Goal: Task Accomplishment & Management: Manage account settings

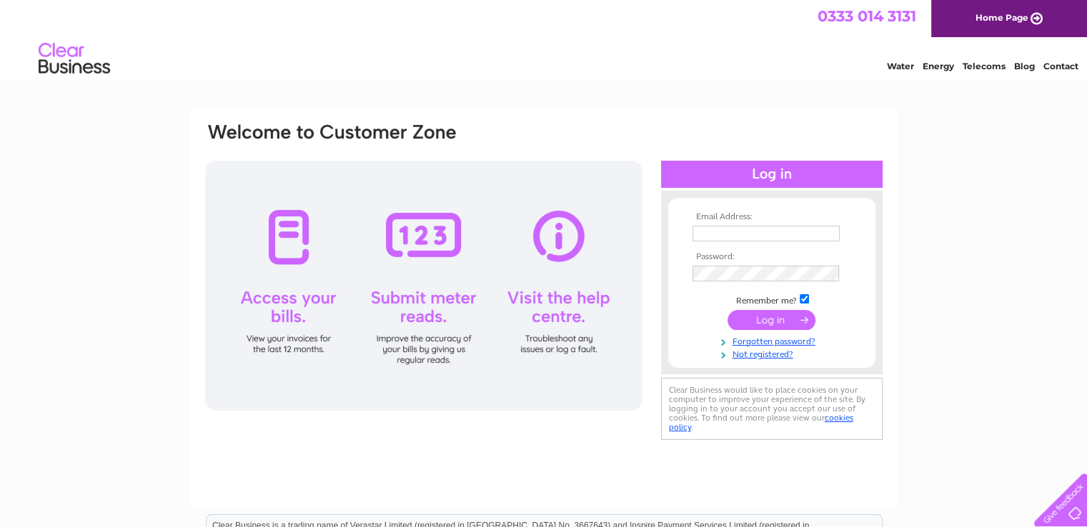
type input "accounts@hornbeamltd.co.uk"
click at [775, 322] on input "submit" at bounding box center [772, 320] width 88 height 20
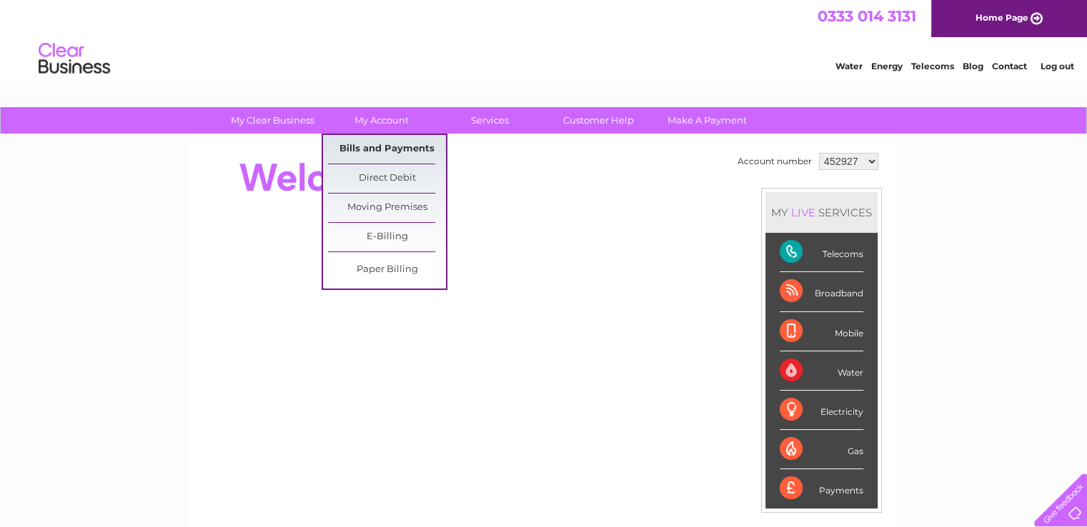
click at [385, 152] on link "Bills and Payments" at bounding box center [387, 149] width 118 height 29
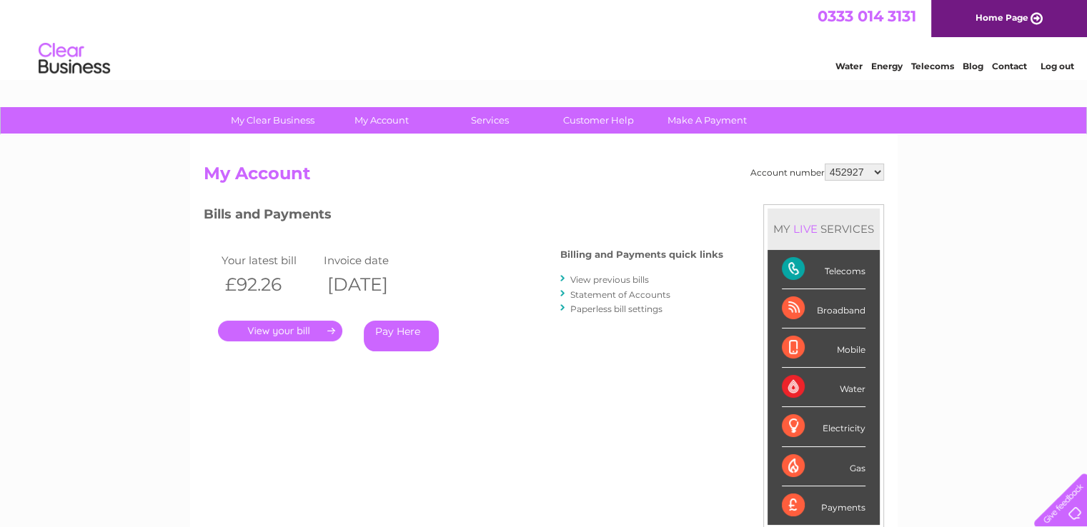
click at [626, 294] on link "Statement of Accounts" at bounding box center [620, 294] width 100 height 11
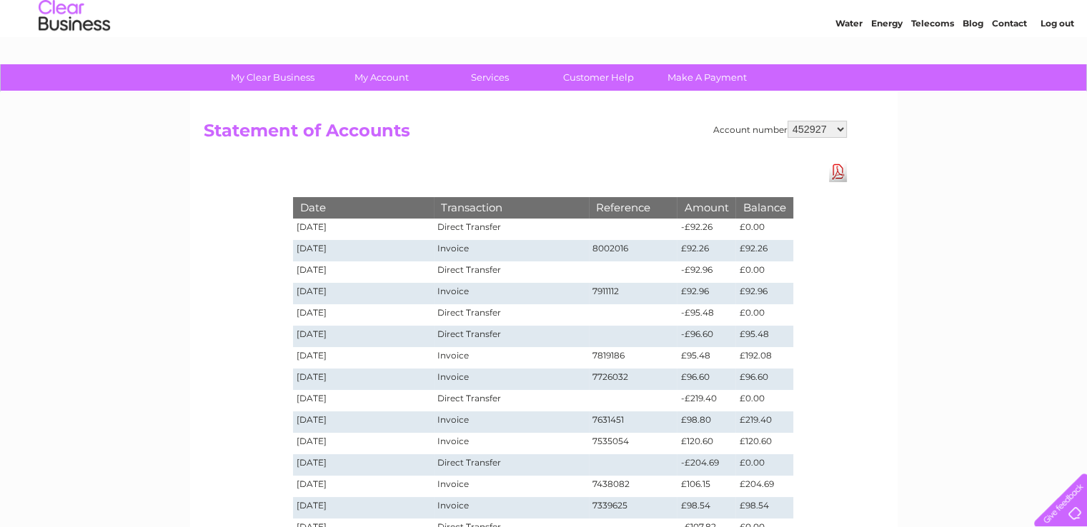
scroll to position [26, 0]
